Goal: Ask a question: Seek information or help from site administrators or community

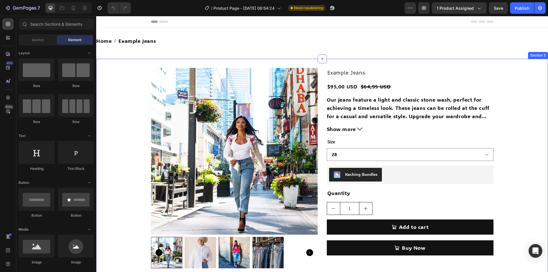
click at [525, 249] on div "Product Images Example Jeans Product Title $95,00 USD Product Price Product Pri…" at bounding box center [321, 170] width 451 height 205
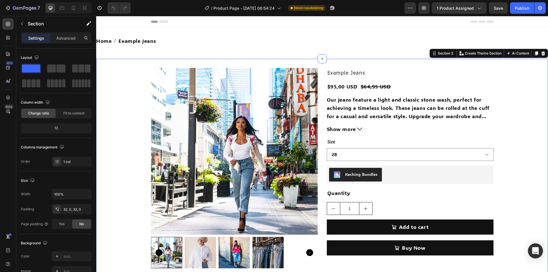
click at [532, 250] on icon "Open Intercom Messenger" at bounding box center [535, 250] width 7 height 7
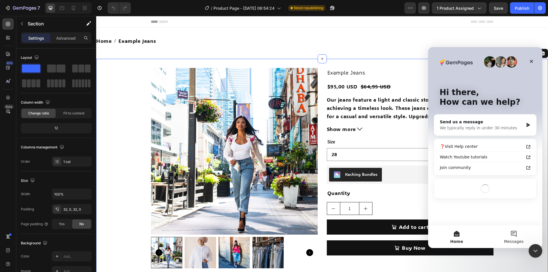
click at [503, 238] on button "Messages" at bounding box center [513, 236] width 57 height 23
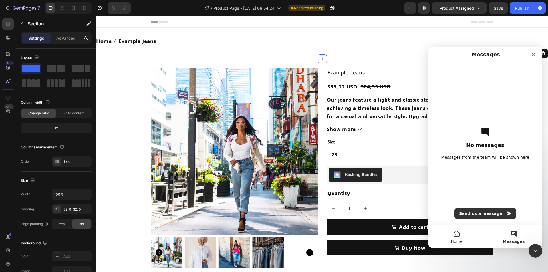
click at [453, 236] on button "Home" at bounding box center [456, 236] width 57 height 23
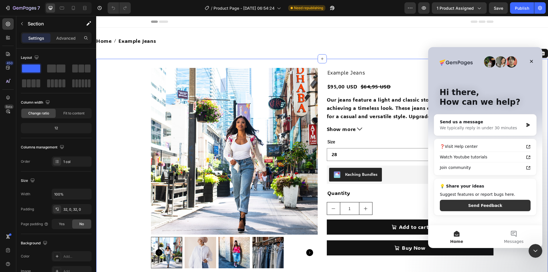
drag, startPoint x: 530, startPoint y: 62, endPoint x: 501, endPoint y: 68, distance: 29.0
click at [506, 75] on div "Hi there, How can we help? Send us a message We typically reply in under 30 min…" at bounding box center [485, 136] width 114 height 178
click at [497, 62] on img "Intercom messenger" at bounding box center [500, 61] width 11 height 11
click at [528, 60] on div "Close" at bounding box center [531, 61] width 10 height 10
